Goal: Book appointment/travel/reservation

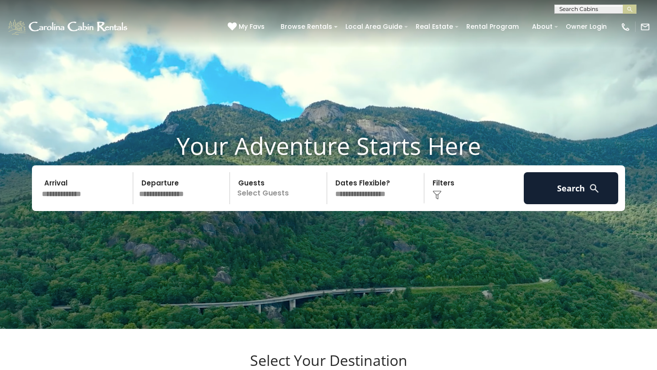
click at [574, 8] on input "text" at bounding box center [595, 10] width 80 height 9
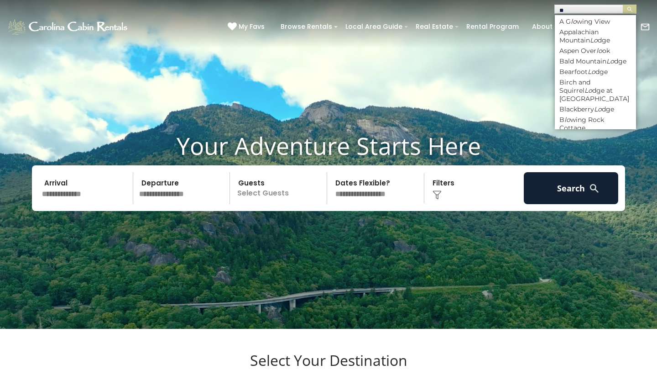
type input "*"
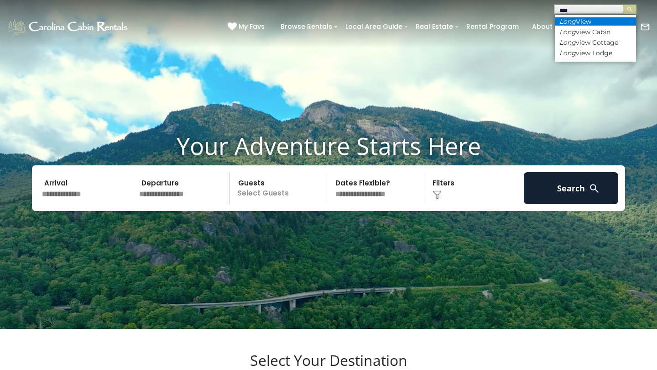
type input "****"
click at [584, 19] on li "Long View" at bounding box center [595, 21] width 81 height 8
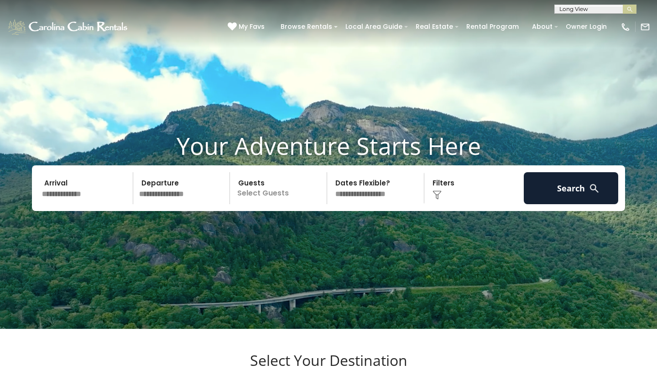
click at [630, 9] on button "submit" at bounding box center [630, 9] width 14 height 9
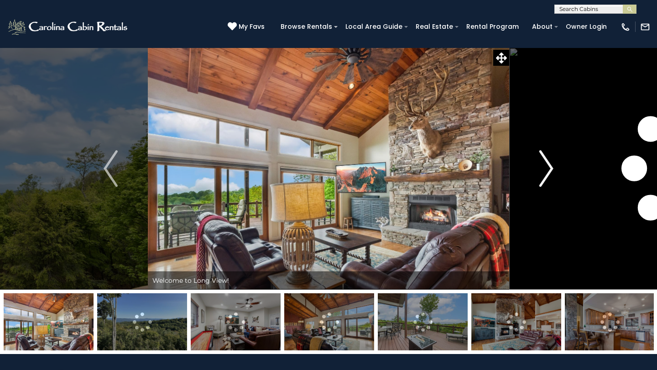
click at [549, 167] on img "Next" at bounding box center [546, 168] width 14 height 37
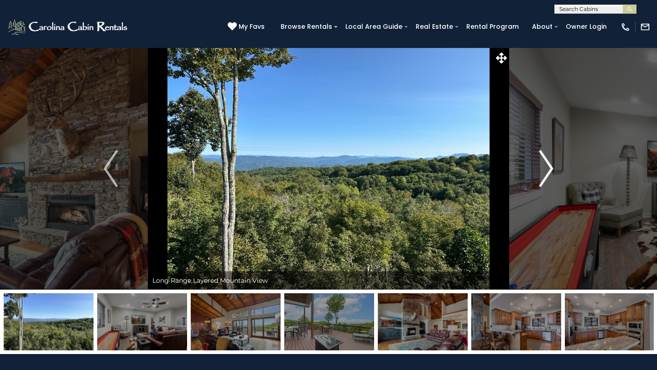
click at [548, 169] on img "Next" at bounding box center [546, 168] width 14 height 37
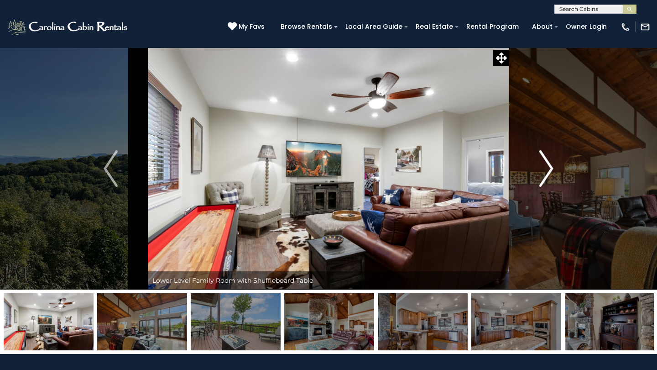
click at [548, 163] on img "Next" at bounding box center [546, 168] width 14 height 37
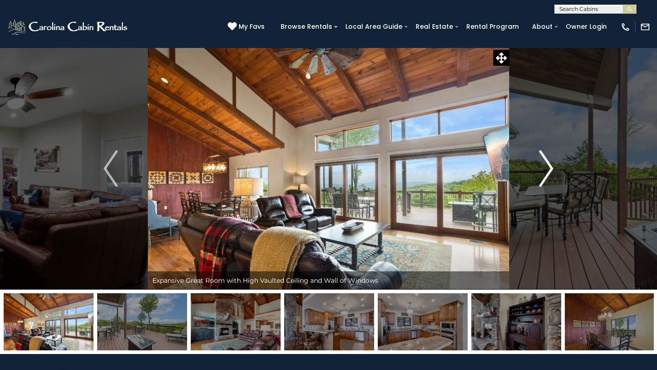
click at [554, 167] on button "Next" at bounding box center [546, 168] width 74 height 242
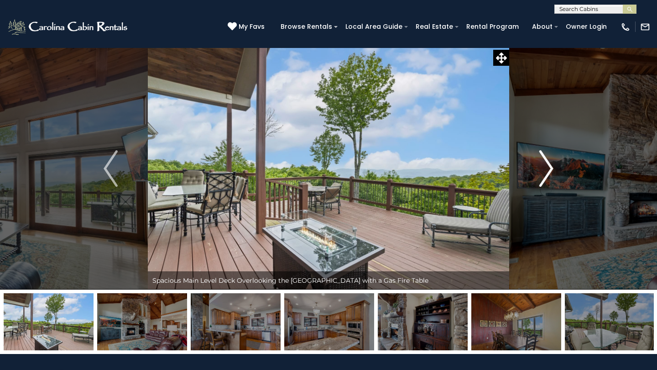
click at [554, 167] on button "Next" at bounding box center [546, 168] width 74 height 242
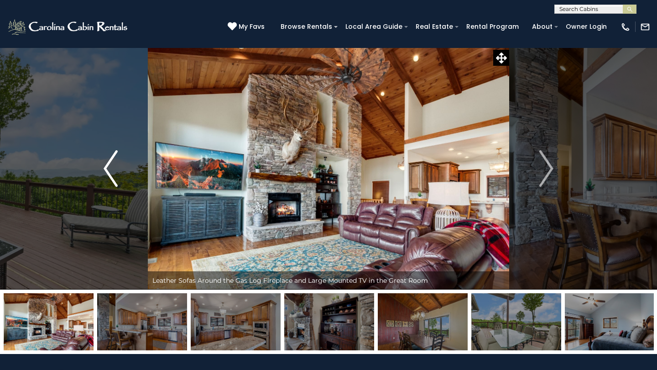
click at [111, 165] on img "Previous" at bounding box center [111, 168] width 14 height 37
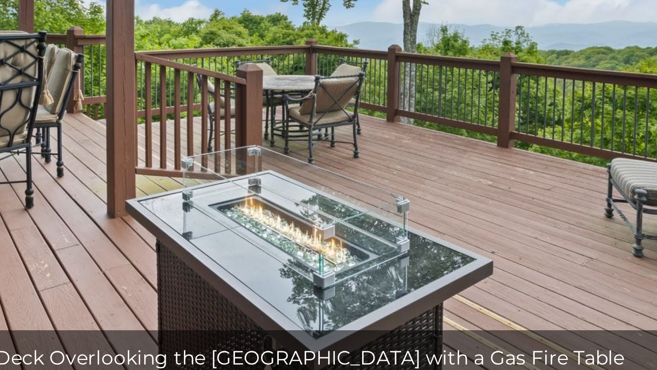
scroll to position [8, 0]
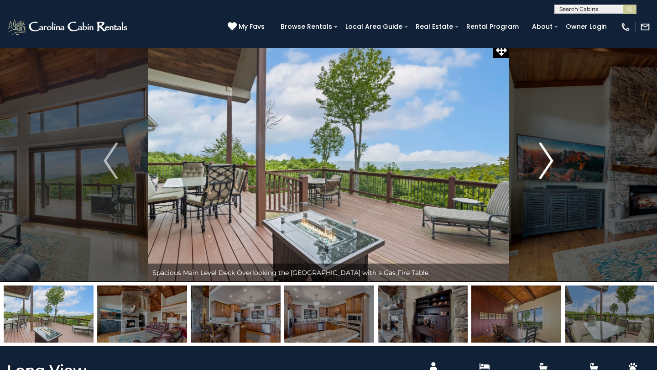
click at [550, 155] on img "Next" at bounding box center [546, 160] width 14 height 37
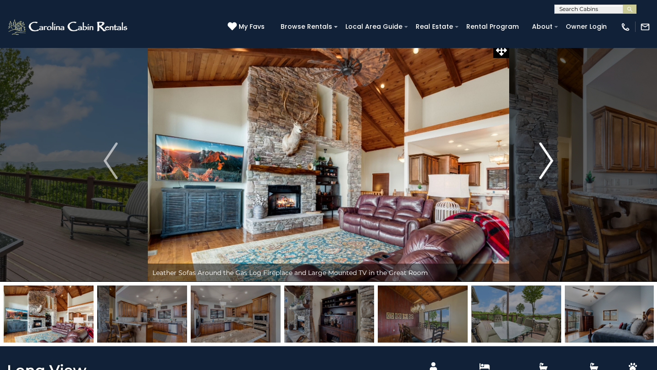
click at [550, 155] on img "Next" at bounding box center [546, 160] width 14 height 37
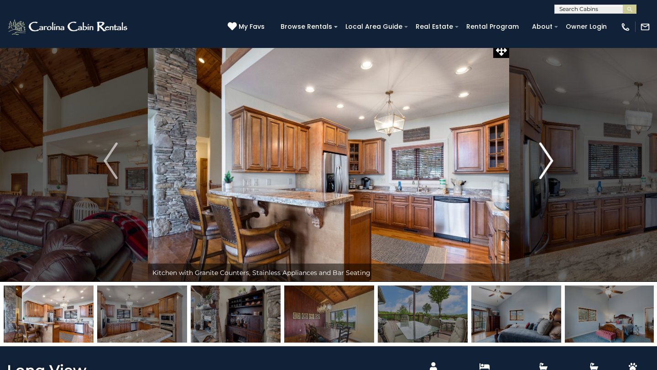
click at [550, 155] on img "Next" at bounding box center [546, 160] width 14 height 37
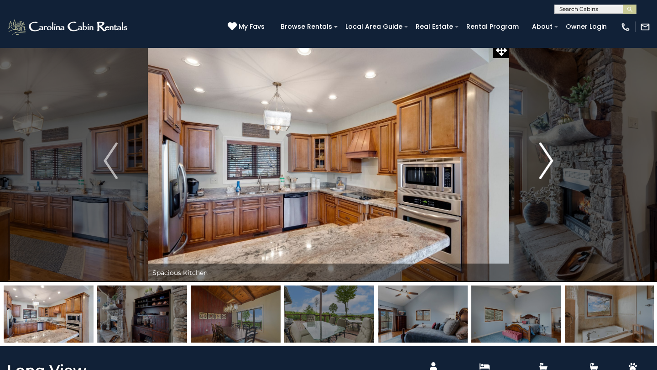
click at [550, 155] on img "Next" at bounding box center [546, 160] width 14 height 37
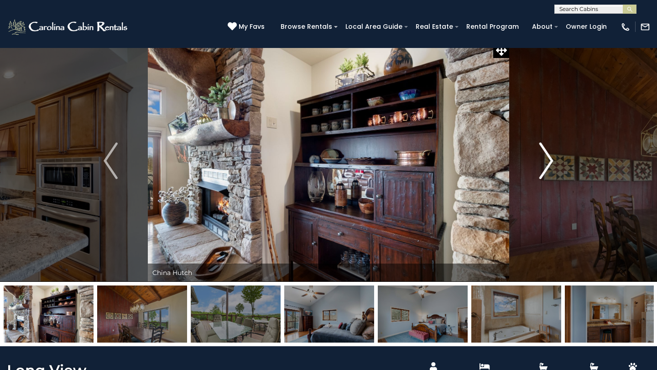
click at [550, 155] on img "Next" at bounding box center [546, 160] width 14 height 37
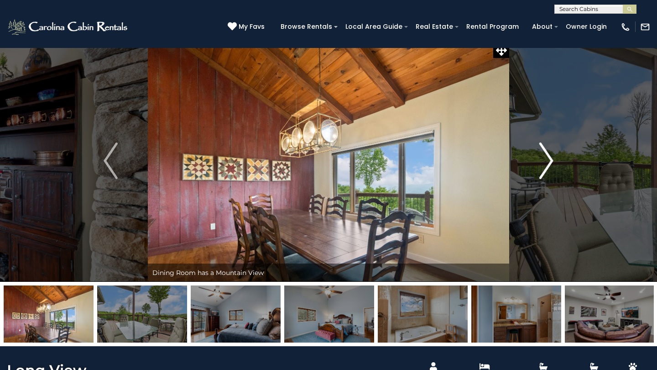
click at [550, 155] on img "Next" at bounding box center [546, 160] width 14 height 37
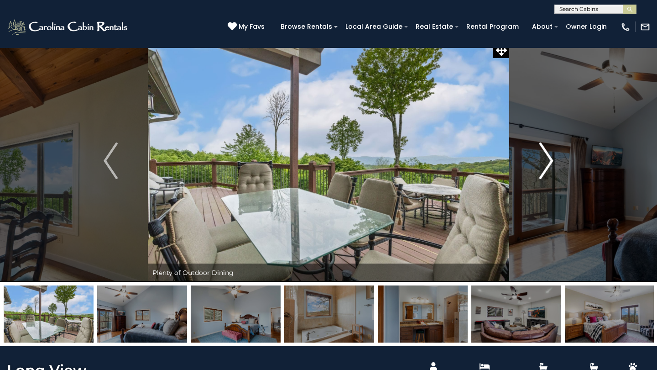
click at [550, 155] on img "Next" at bounding box center [546, 160] width 14 height 37
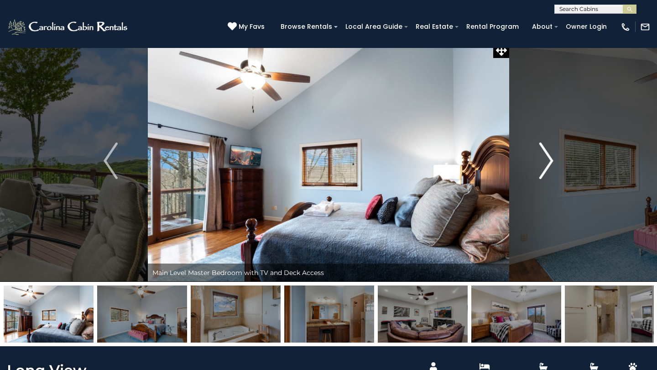
click at [550, 155] on img "Next" at bounding box center [546, 160] width 14 height 37
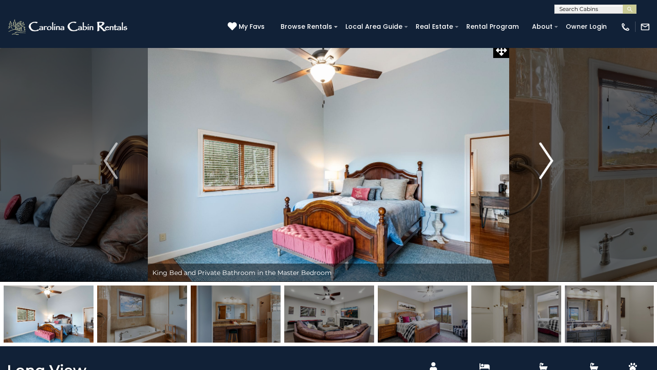
click at [550, 155] on img "Next" at bounding box center [546, 160] width 14 height 37
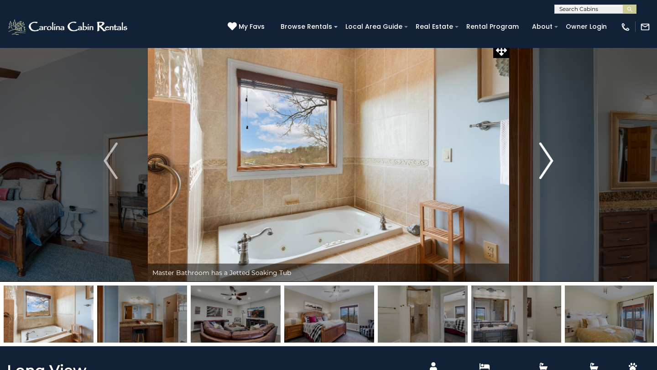
click at [550, 155] on img "Next" at bounding box center [546, 160] width 14 height 37
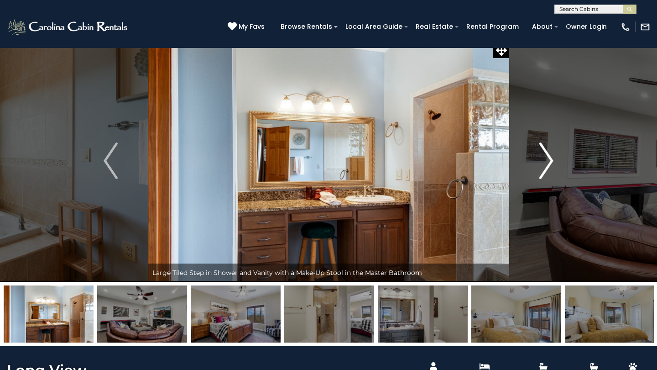
click at [550, 155] on img "Next" at bounding box center [546, 160] width 14 height 37
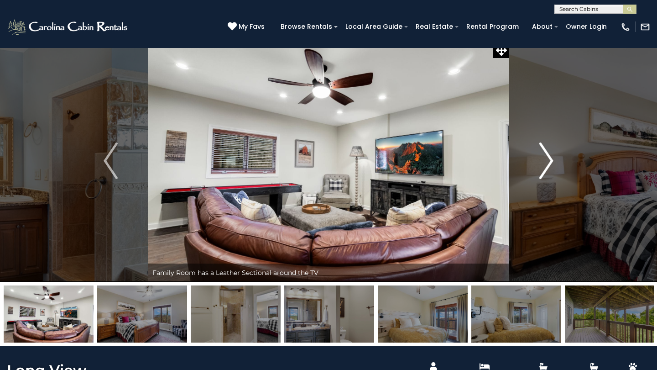
click at [550, 155] on img "Next" at bounding box center [546, 160] width 14 height 37
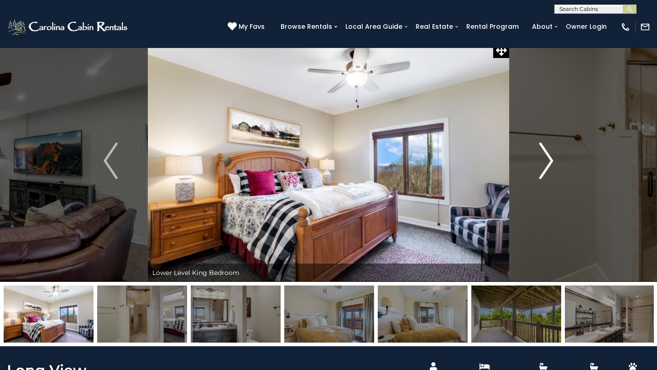
click at [550, 155] on img "Next" at bounding box center [546, 160] width 14 height 37
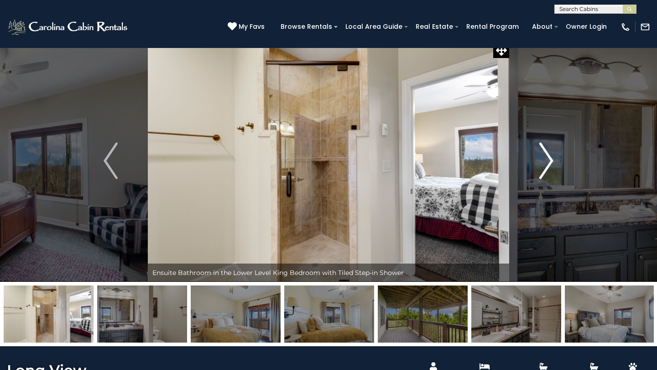
click at [550, 155] on img "Next" at bounding box center [546, 160] width 14 height 37
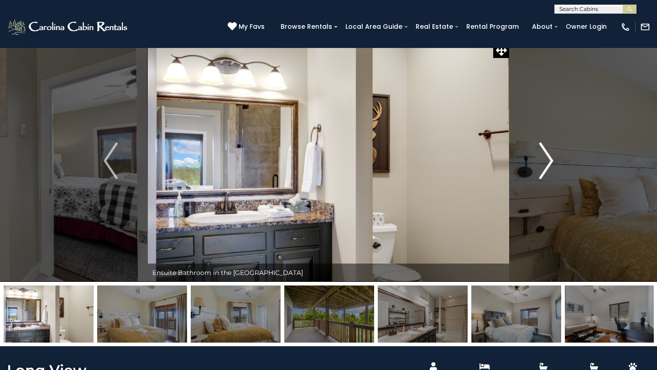
click at [550, 155] on img "Next" at bounding box center [546, 160] width 14 height 37
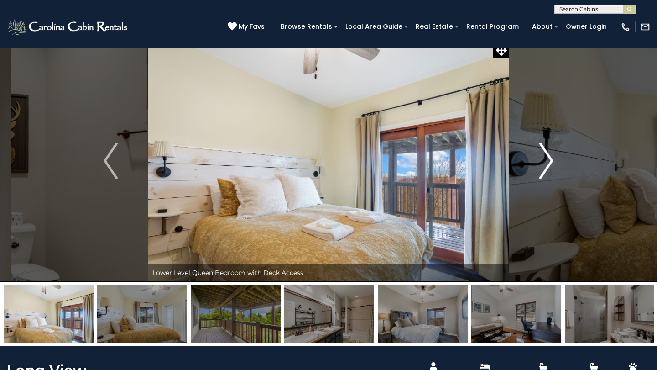
click at [550, 155] on img "Next" at bounding box center [546, 160] width 14 height 37
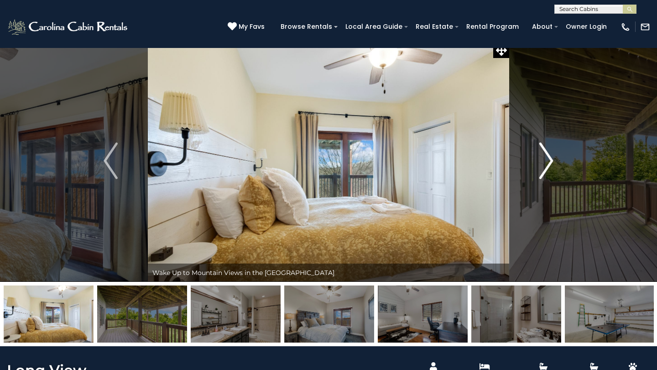
click at [550, 155] on img "Next" at bounding box center [546, 160] width 14 height 37
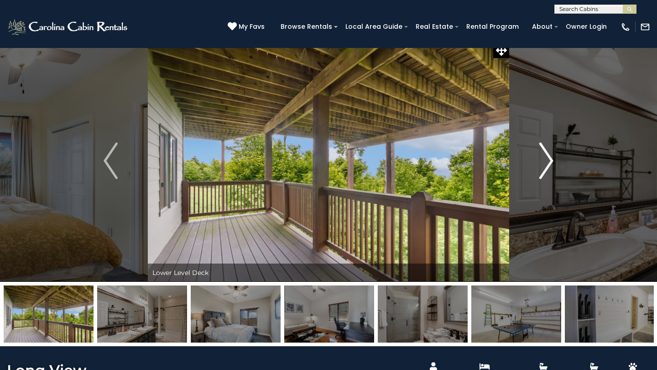
click at [548, 164] on img "Next" at bounding box center [546, 160] width 14 height 37
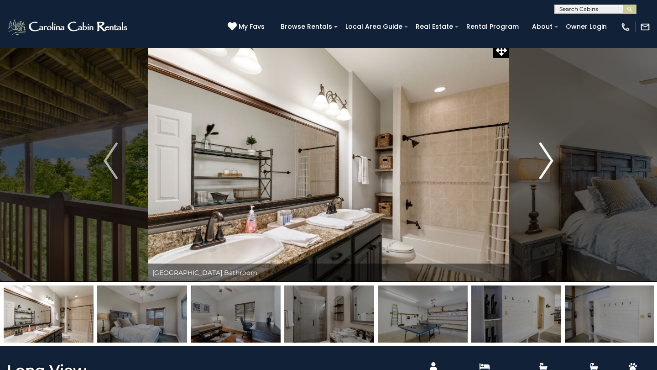
click at [548, 165] on img "Next" at bounding box center [546, 160] width 14 height 37
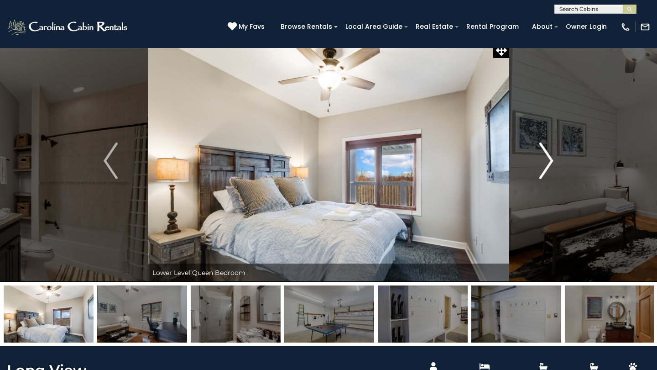
click at [548, 165] on img "Next" at bounding box center [546, 160] width 14 height 37
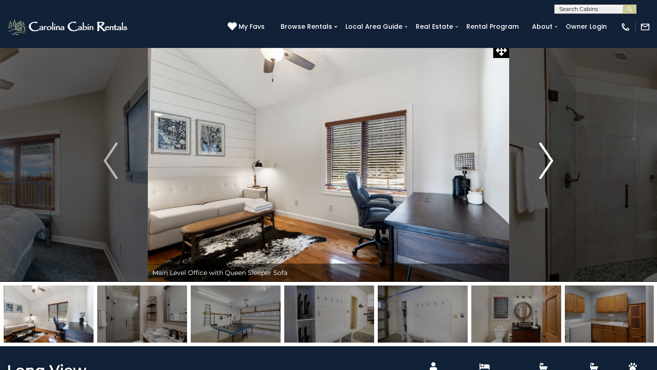
click at [548, 165] on img "Next" at bounding box center [546, 160] width 14 height 37
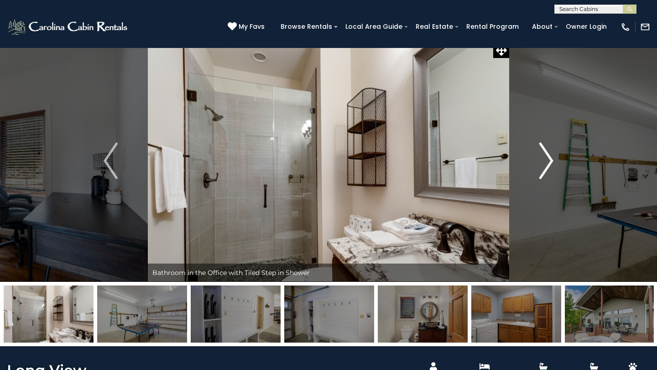
click at [548, 165] on img "Next" at bounding box center [546, 160] width 14 height 37
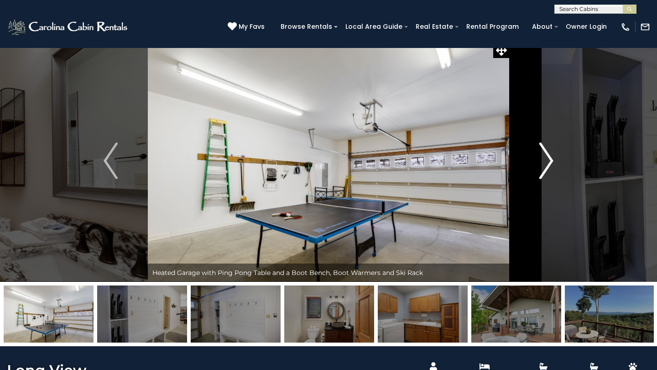
click at [547, 161] on img "Next" at bounding box center [546, 160] width 14 height 37
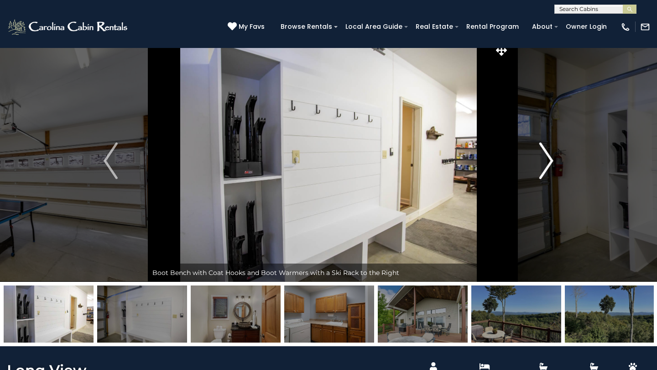
click at [547, 161] on img "Next" at bounding box center [546, 160] width 14 height 37
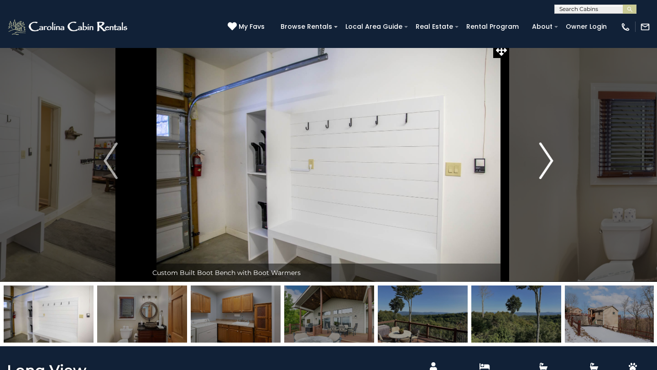
click at [547, 161] on img "Next" at bounding box center [546, 160] width 14 height 37
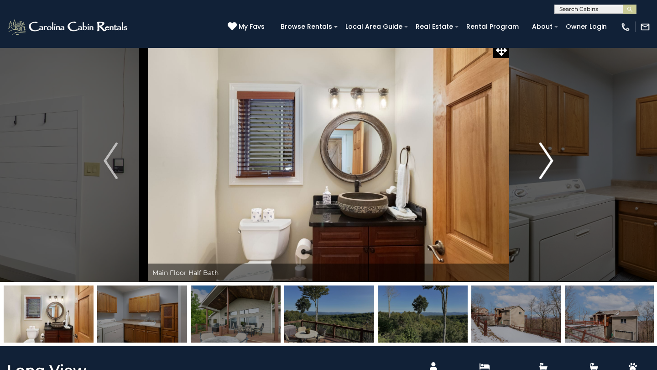
click at [547, 161] on img "Next" at bounding box center [546, 160] width 14 height 37
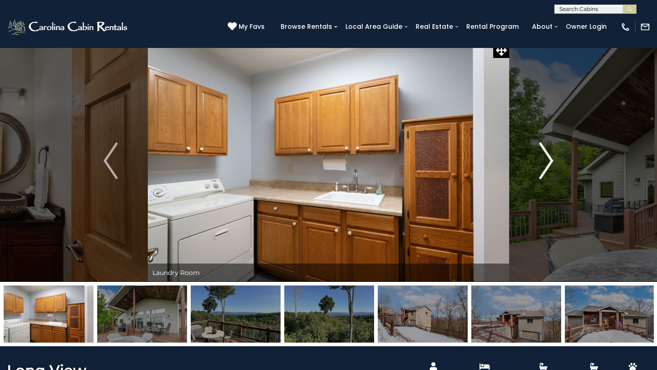
click at [547, 161] on img "Next" at bounding box center [546, 160] width 14 height 37
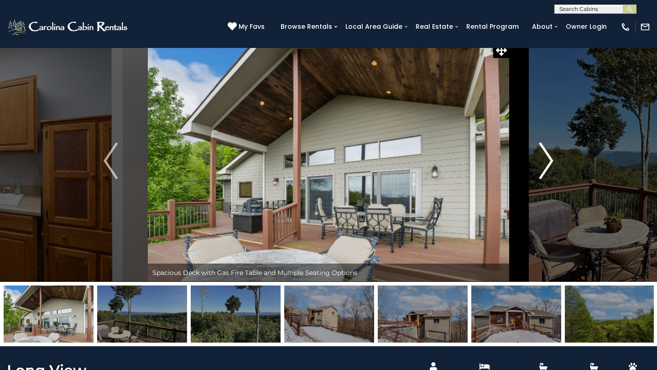
click at [547, 161] on img "Next" at bounding box center [546, 160] width 14 height 37
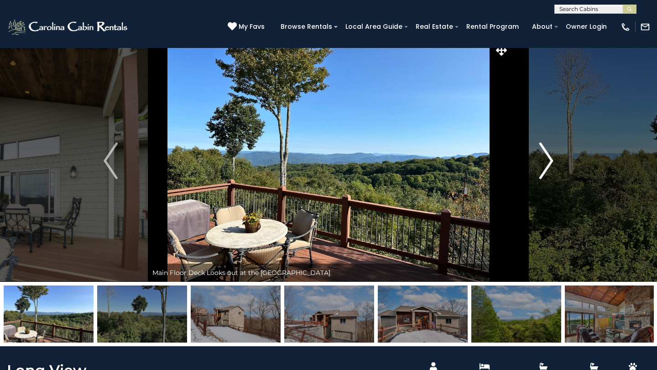
click at [547, 161] on img "Next" at bounding box center [546, 160] width 14 height 37
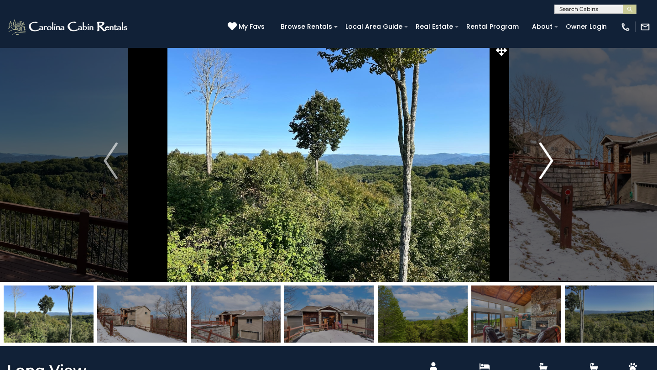
click at [547, 162] on img "Next" at bounding box center [546, 160] width 14 height 37
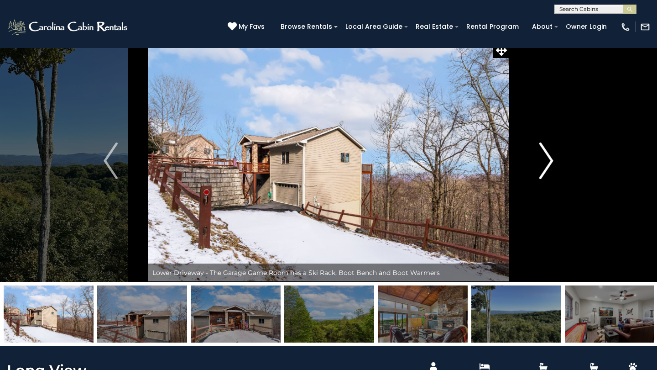
click at [547, 161] on img "Next" at bounding box center [546, 160] width 14 height 37
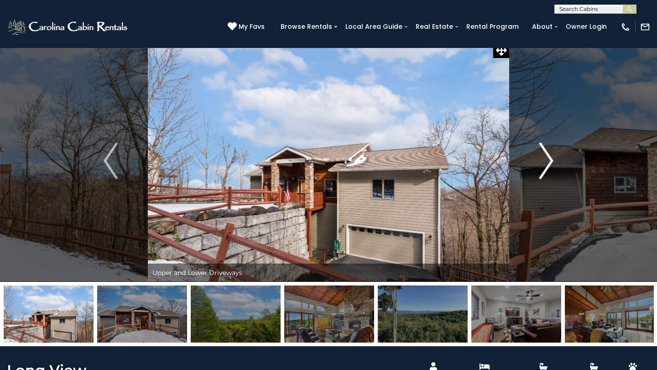
click at [547, 161] on img "Next" at bounding box center [546, 160] width 14 height 37
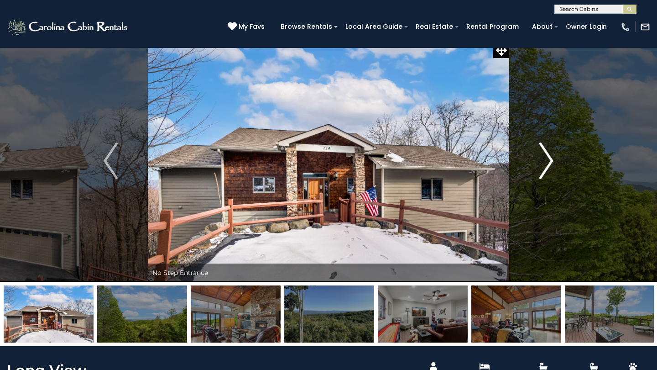
click at [547, 161] on img "Next" at bounding box center [546, 160] width 14 height 37
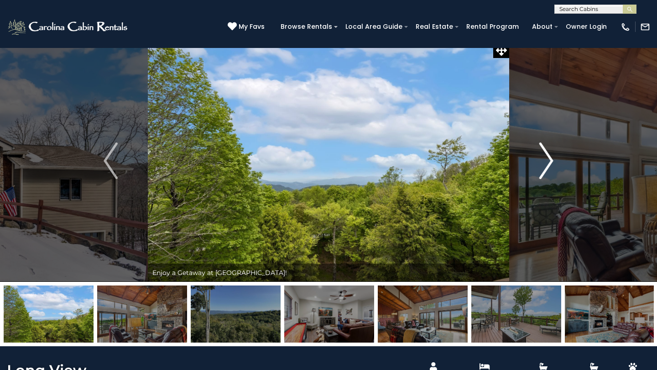
click at [547, 161] on img "Next" at bounding box center [546, 160] width 14 height 37
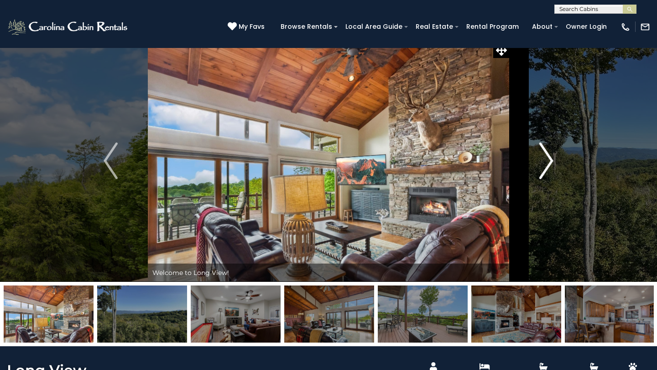
click at [547, 161] on img "Next" at bounding box center [546, 160] width 14 height 37
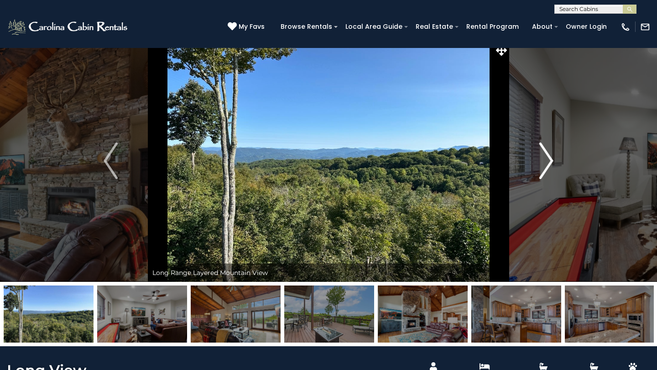
click at [547, 161] on img "Next" at bounding box center [546, 160] width 14 height 37
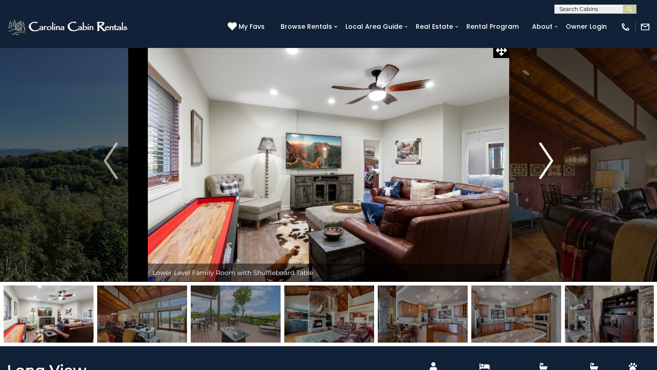
click at [547, 161] on img "Next" at bounding box center [546, 160] width 14 height 37
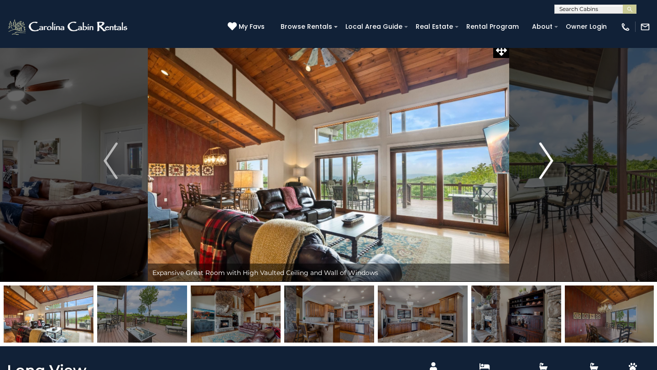
click at [547, 161] on img "Next" at bounding box center [546, 160] width 14 height 37
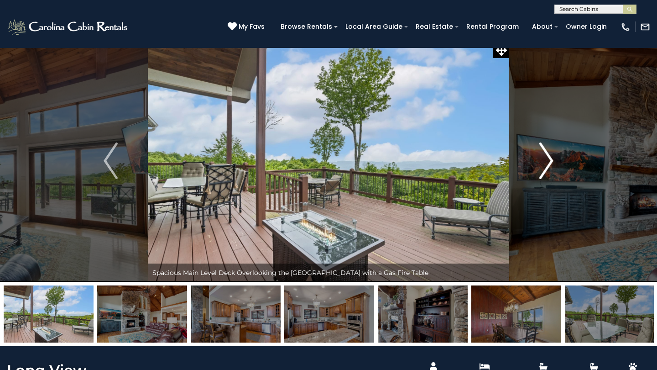
click at [547, 161] on img "Next" at bounding box center [546, 160] width 14 height 37
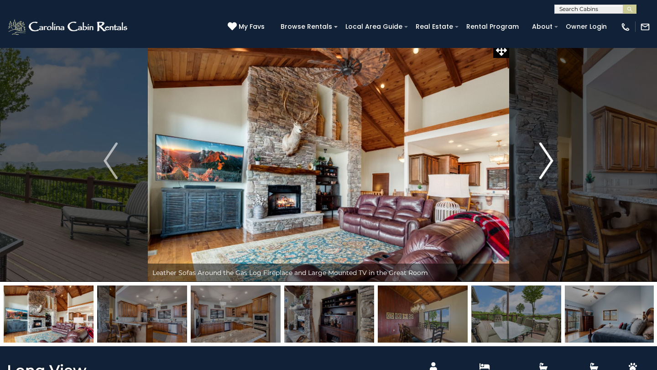
click at [547, 161] on img "Next" at bounding box center [546, 160] width 14 height 37
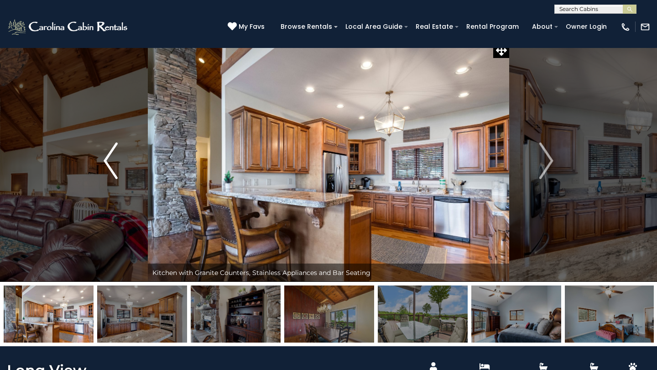
click at [110, 164] on img "Previous" at bounding box center [111, 160] width 14 height 37
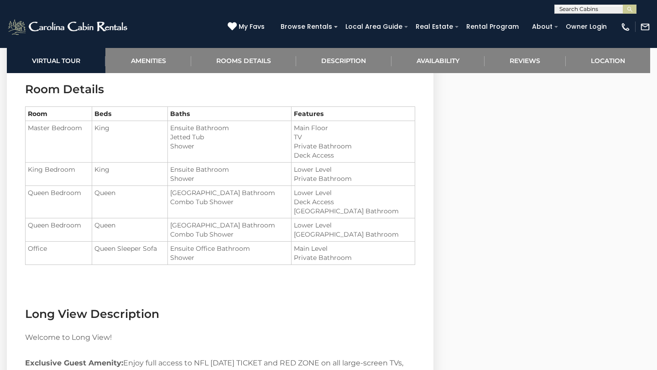
scroll to position [992, 0]
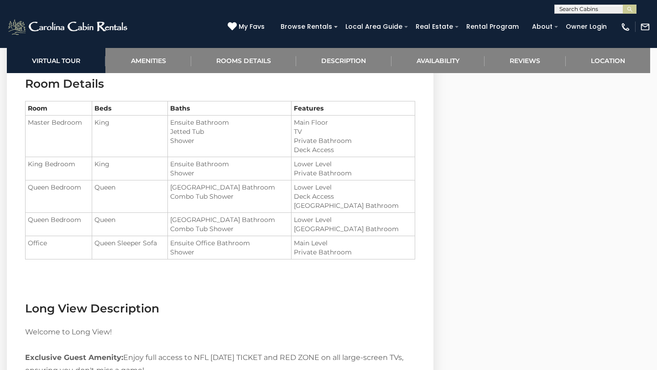
drag, startPoint x: 30, startPoint y: 164, endPoint x: 386, endPoint y: 174, distance: 356.1
click at [386, 174] on tr "King Bedroom King Ensuite Bathroom Shower" at bounding box center [221, 168] width 390 height 23
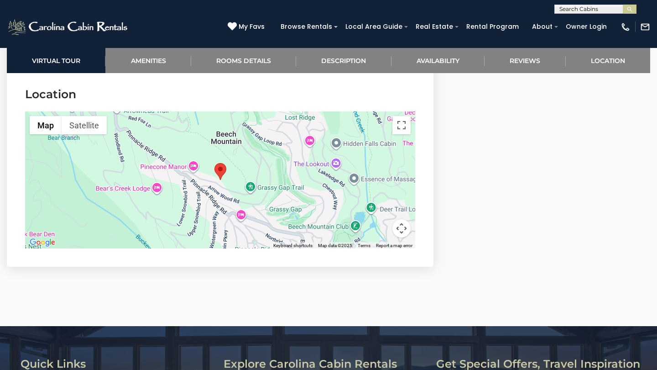
scroll to position [2412, 0]
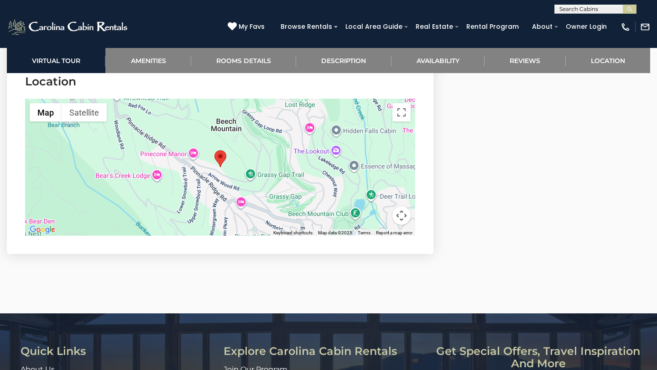
click at [403, 206] on button "Map camera controls" at bounding box center [401, 215] width 18 height 18
click at [380, 206] on button "Zoom out" at bounding box center [379, 215] width 18 height 18
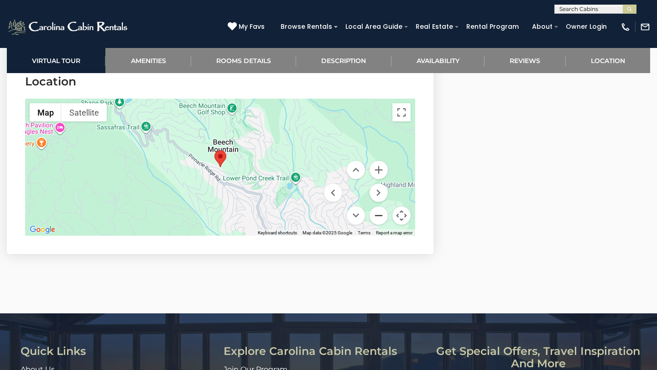
click at [380, 206] on button "Zoom out" at bounding box center [379, 215] width 18 height 18
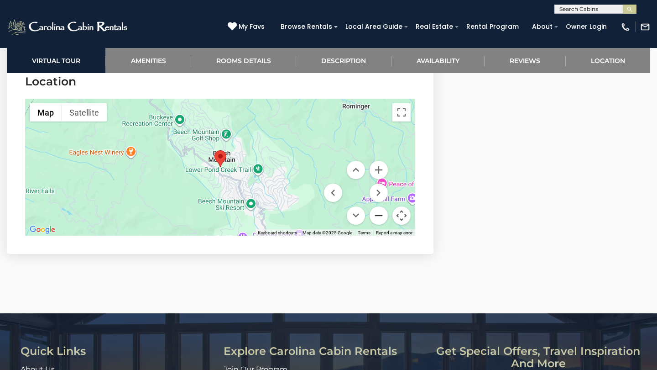
click at [384, 208] on button "Zoom out" at bounding box center [379, 215] width 18 height 18
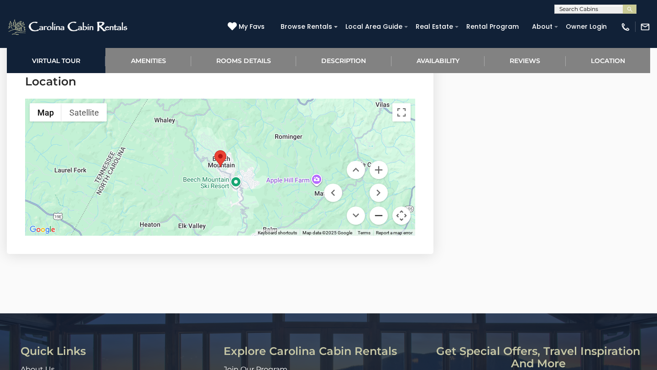
click at [384, 207] on button "Zoom out" at bounding box center [379, 215] width 18 height 18
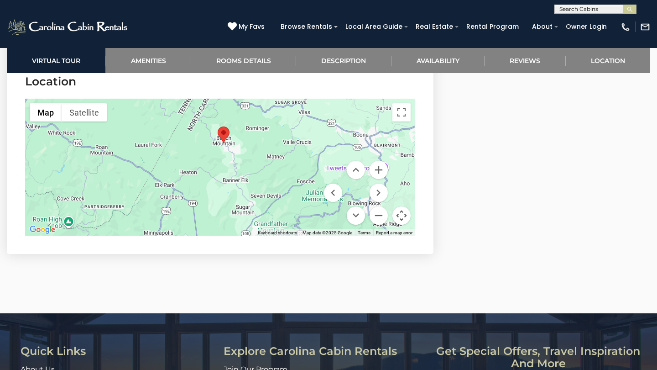
drag, startPoint x: 218, startPoint y: 190, endPoint x: 221, endPoint y: 166, distance: 24.8
click at [221, 166] on div at bounding box center [220, 167] width 390 height 137
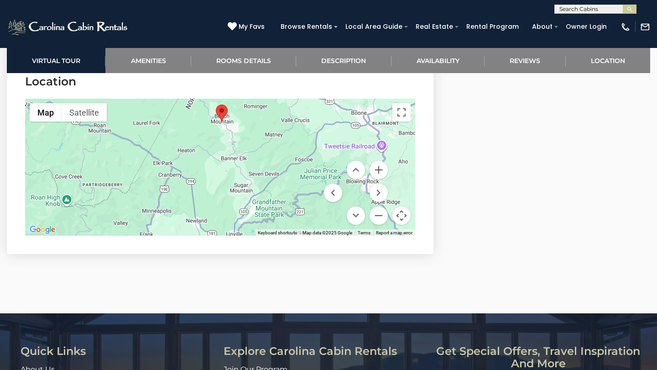
drag, startPoint x: 243, startPoint y: 185, endPoint x: 241, endPoint y: 164, distance: 21.0
click at [241, 164] on div at bounding box center [220, 167] width 390 height 137
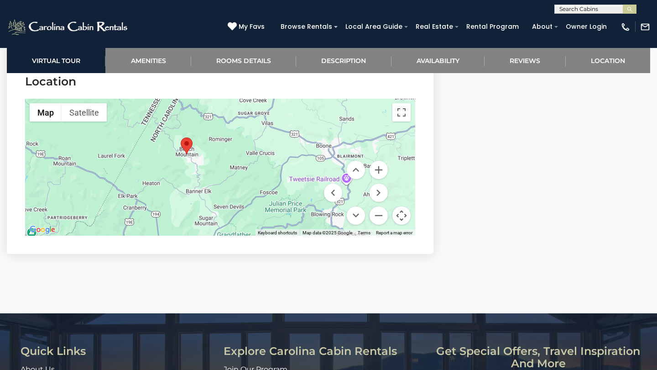
drag, startPoint x: 293, startPoint y: 143, endPoint x: 258, endPoint y: 175, distance: 47.8
click at [258, 175] on div at bounding box center [220, 167] width 390 height 137
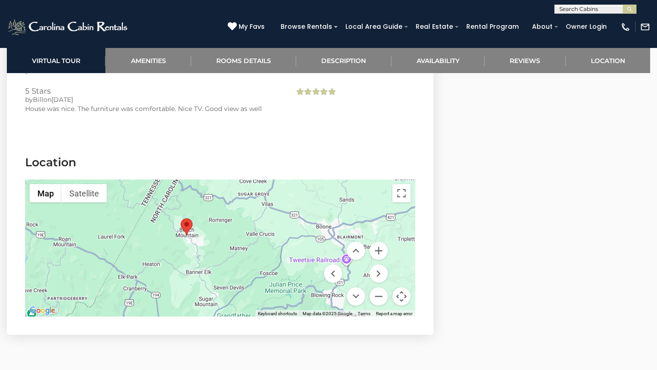
scroll to position [2330, 0]
